Goal: Transaction & Acquisition: Purchase product/service

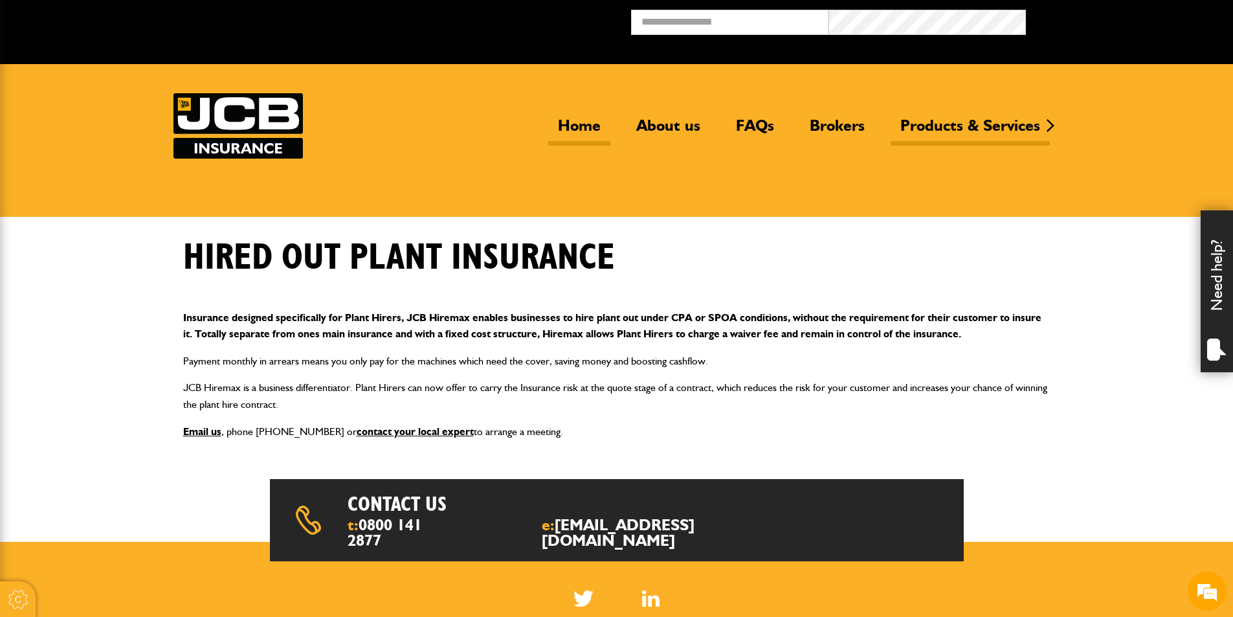
click at [572, 124] on link "Home" at bounding box center [579, 131] width 62 height 30
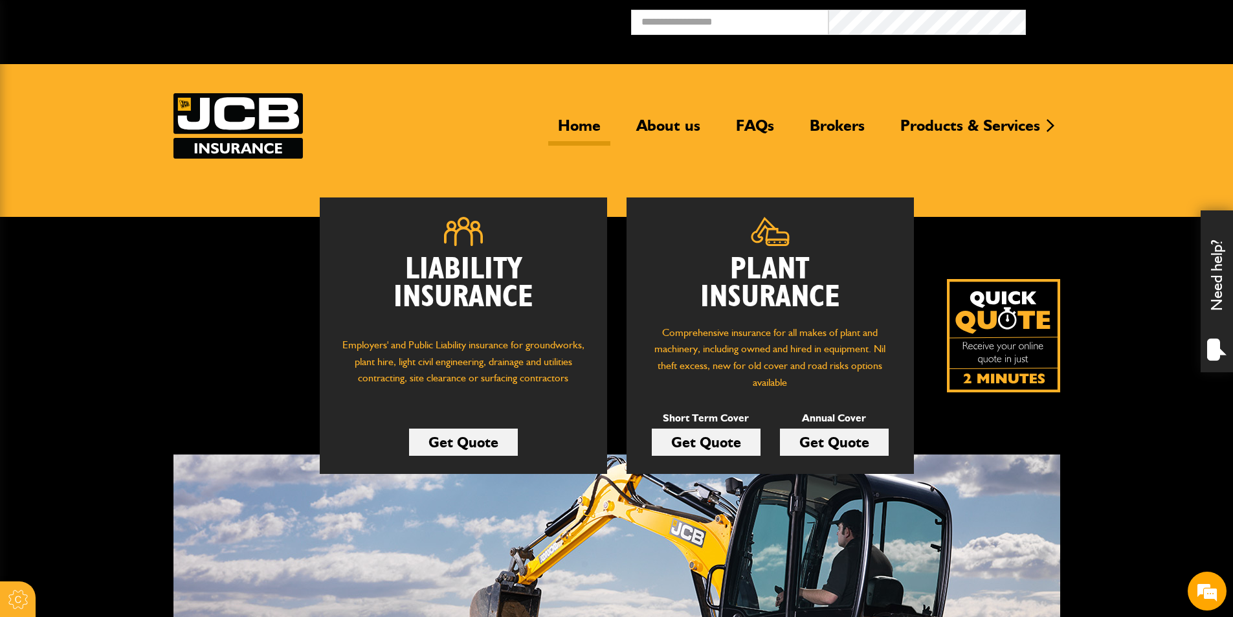
click at [709, 445] on link "Get Quote" at bounding box center [706, 442] width 109 height 27
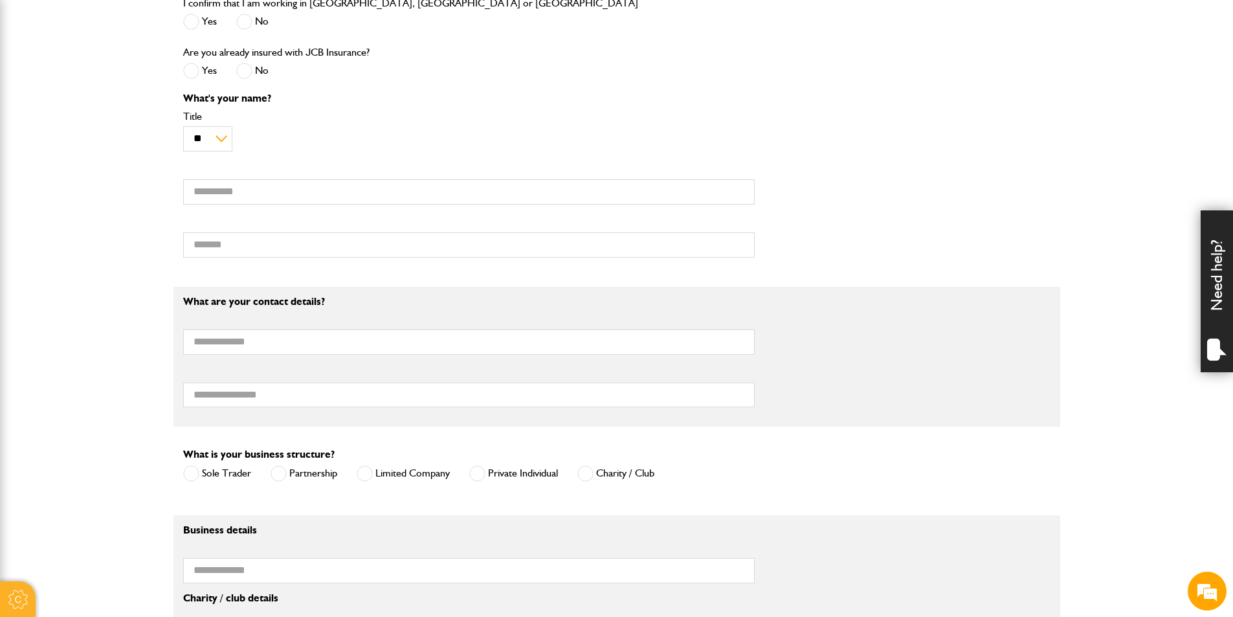
scroll to position [712, 0]
